Goal: Use online tool/utility: Use online tool/utility

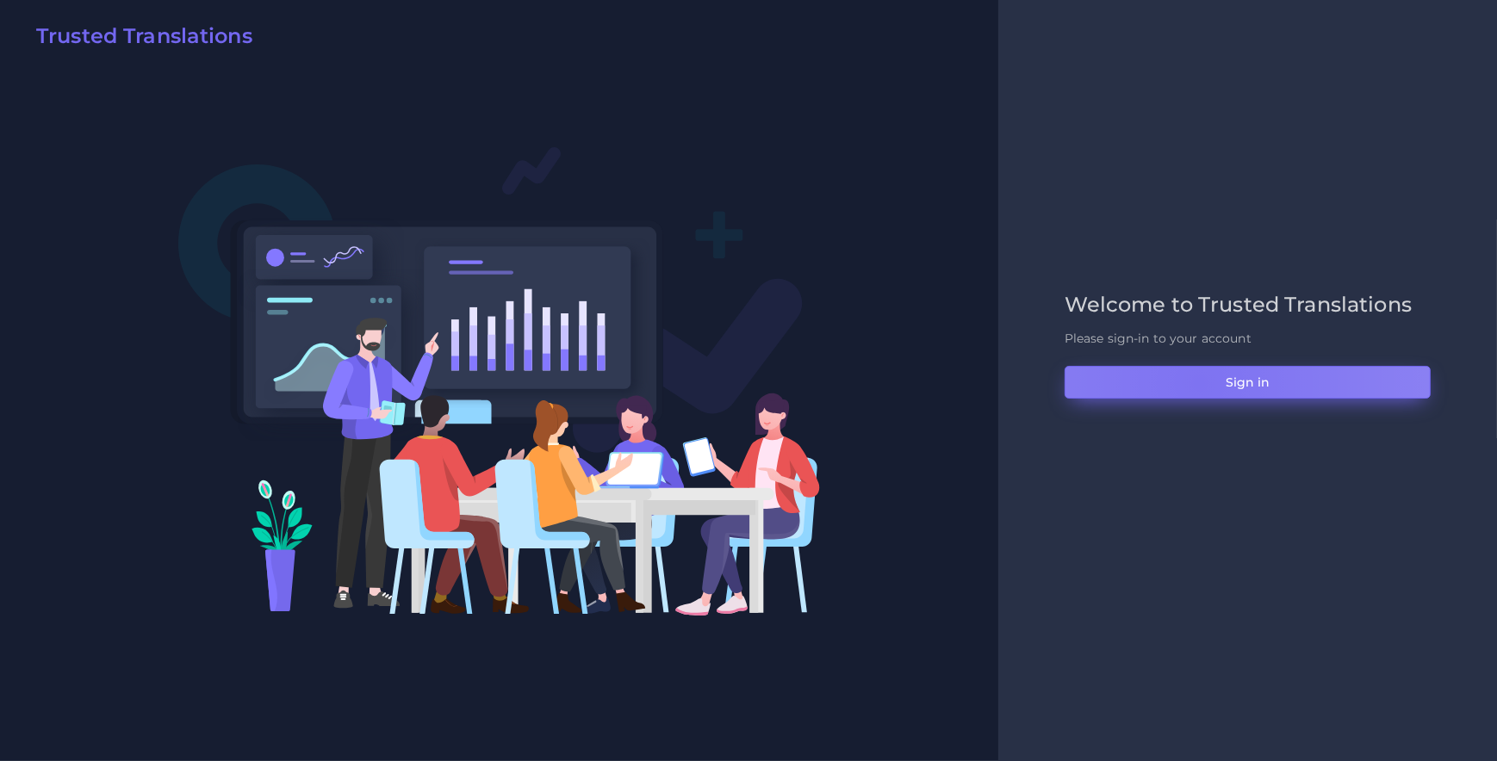
click at [1199, 382] on button "Sign in" at bounding box center [1247, 382] width 366 height 33
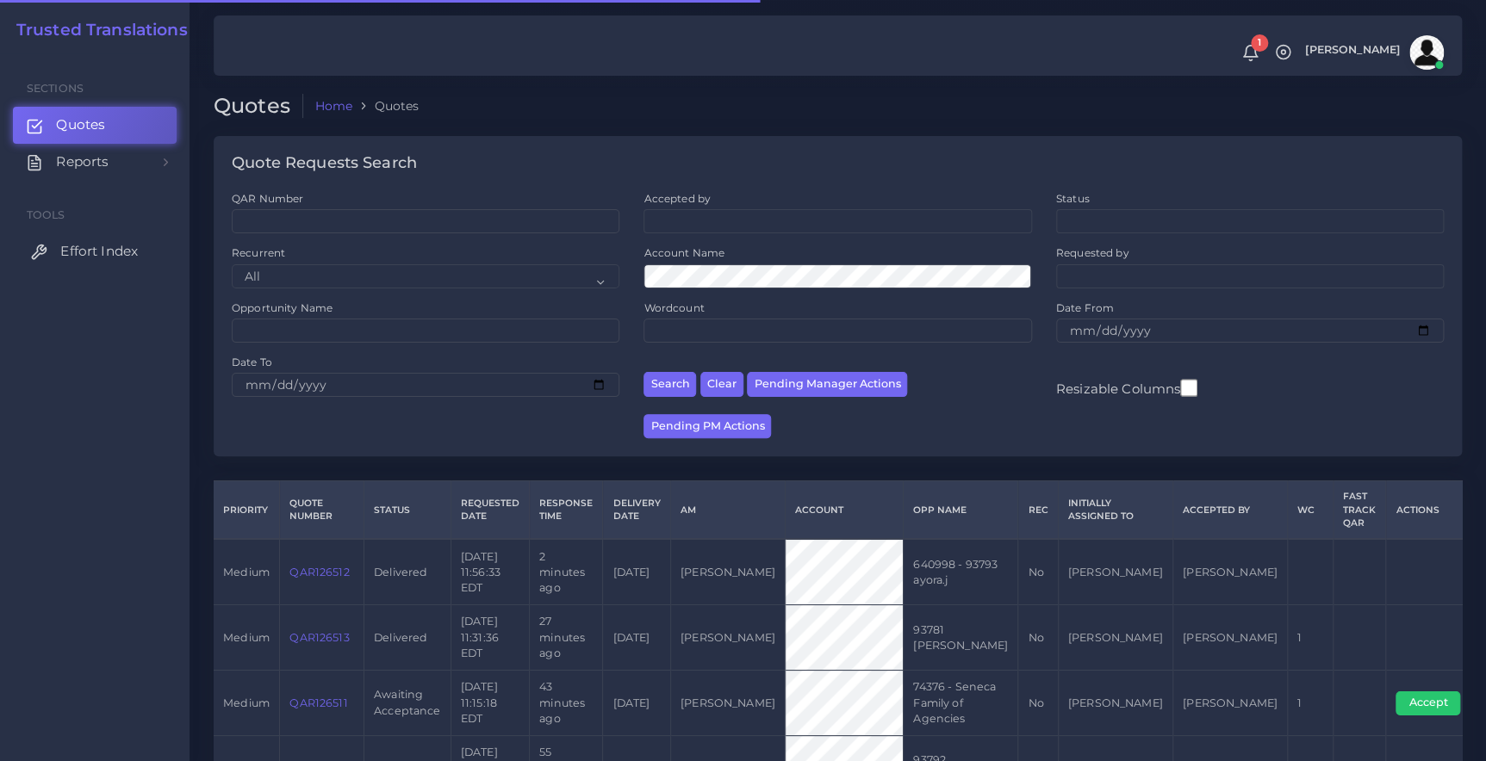
click at [68, 247] on span "Effort Index" at bounding box center [99, 251] width 78 height 19
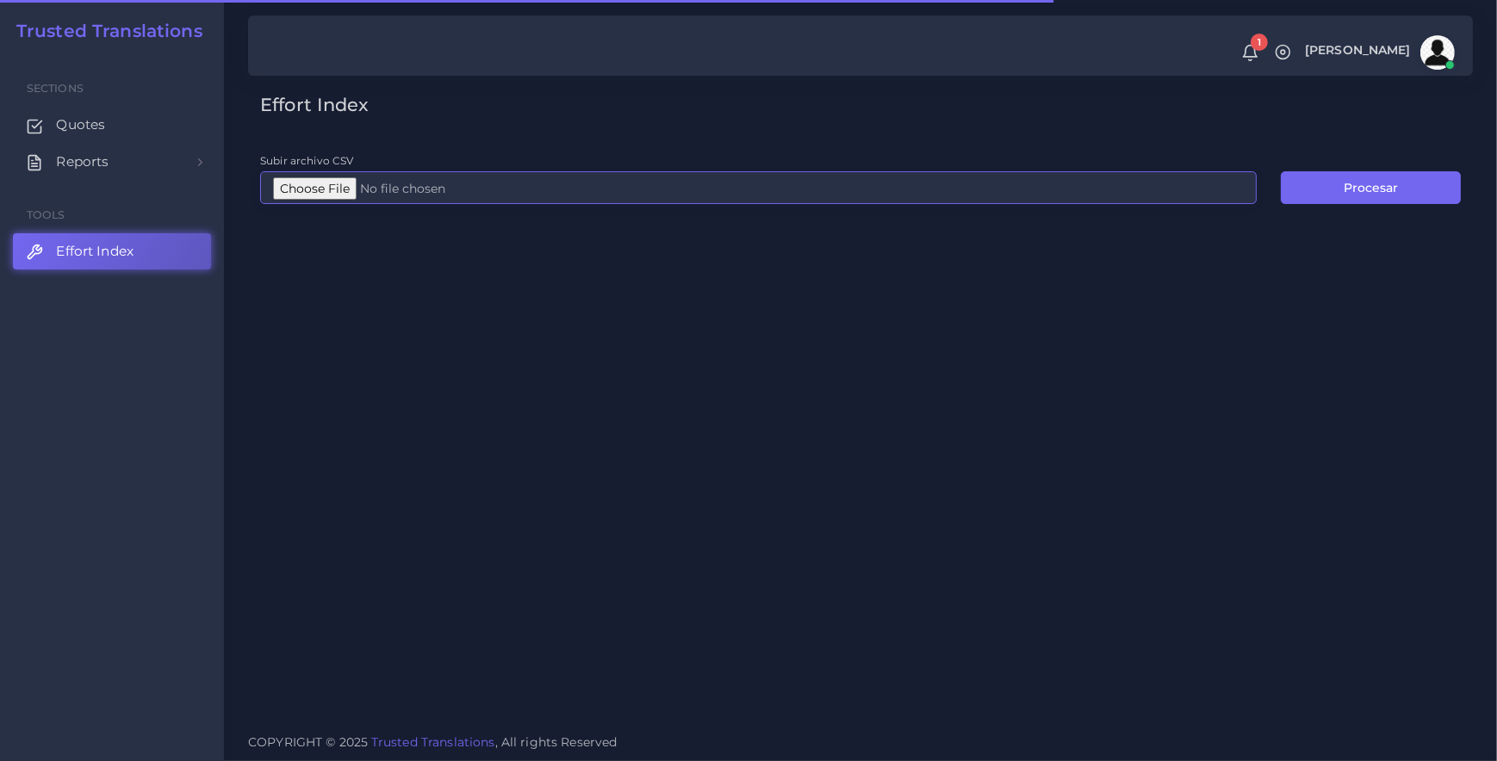
click at [299, 185] on input "Subir archivo CSV" at bounding box center [758, 187] width 996 height 33
type input "C:\fakepath\EI_PRF.csv"
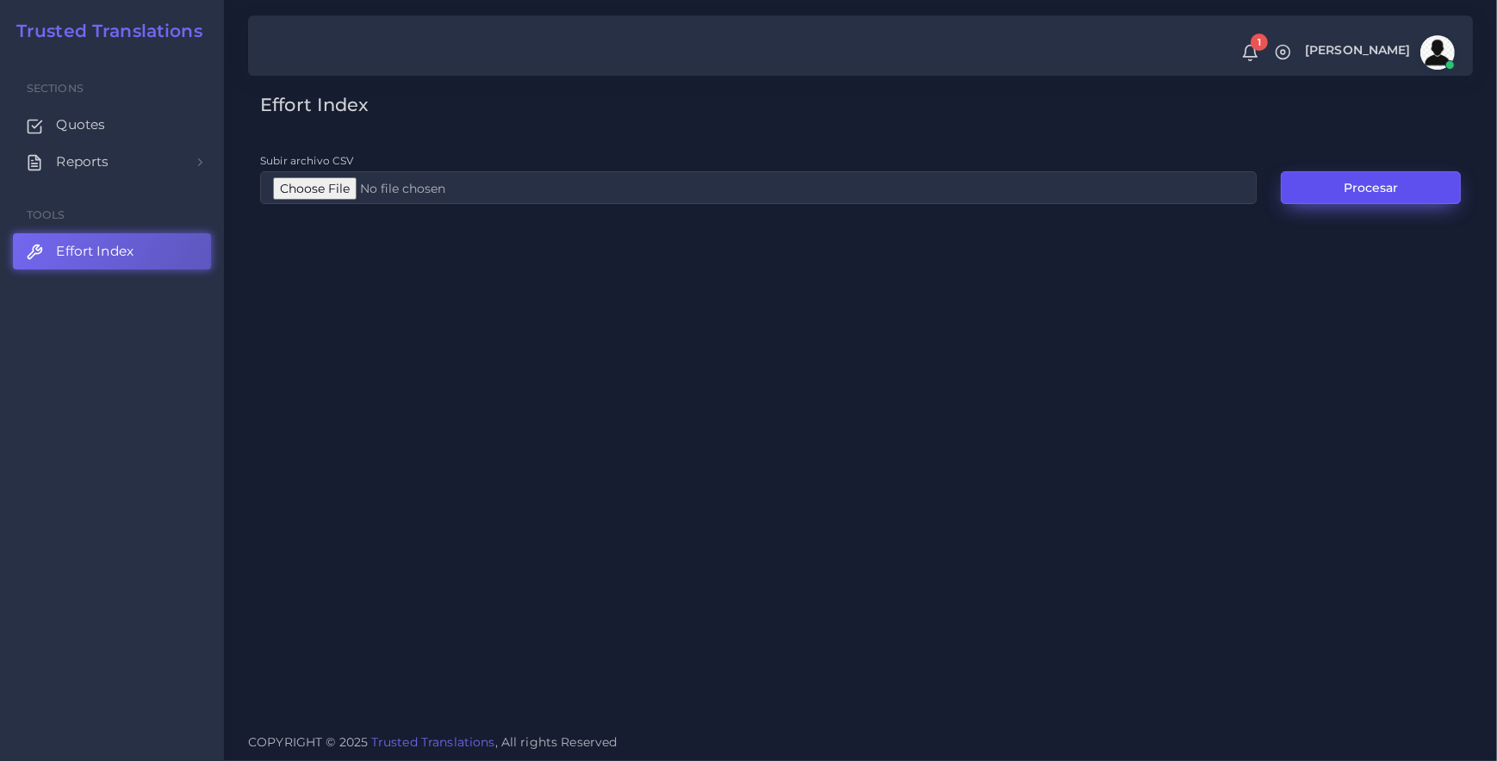
click at [1319, 189] on button "Procesar" at bounding box center [1371, 187] width 180 height 33
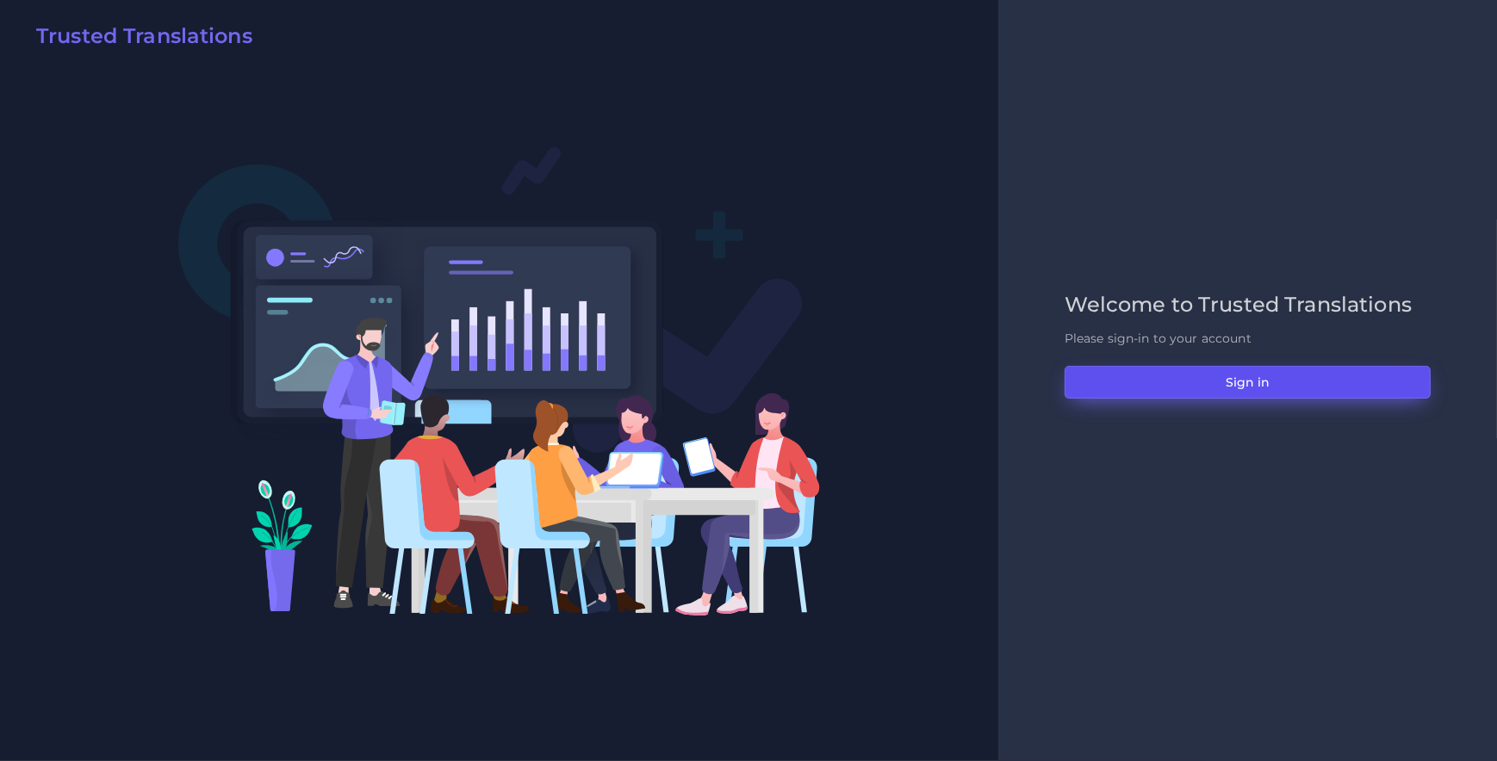
click at [1229, 374] on button "Sign in" at bounding box center [1247, 382] width 366 height 33
